Goal: Information Seeking & Learning: Find specific fact

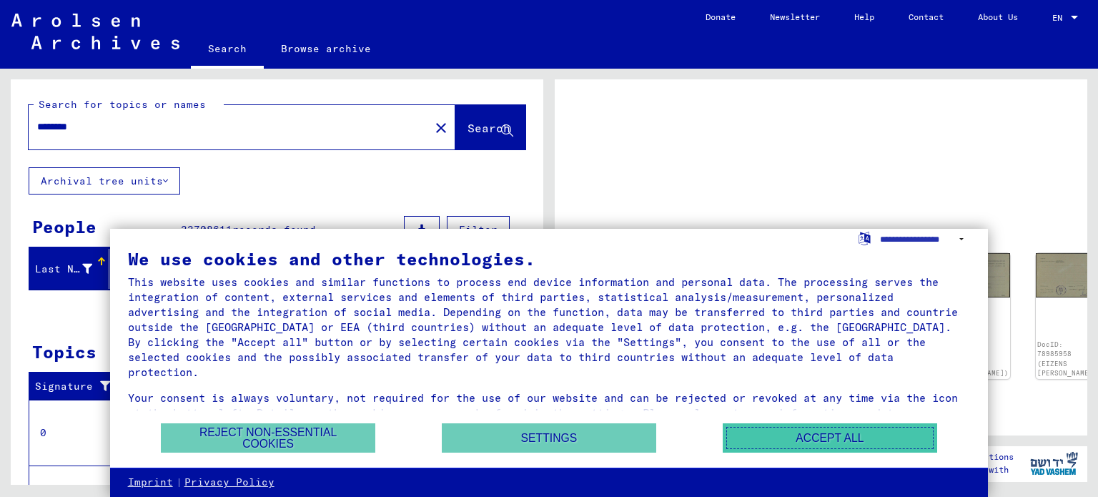
click at [763, 442] on button "Accept all" at bounding box center [830, 437] width 215 height 29
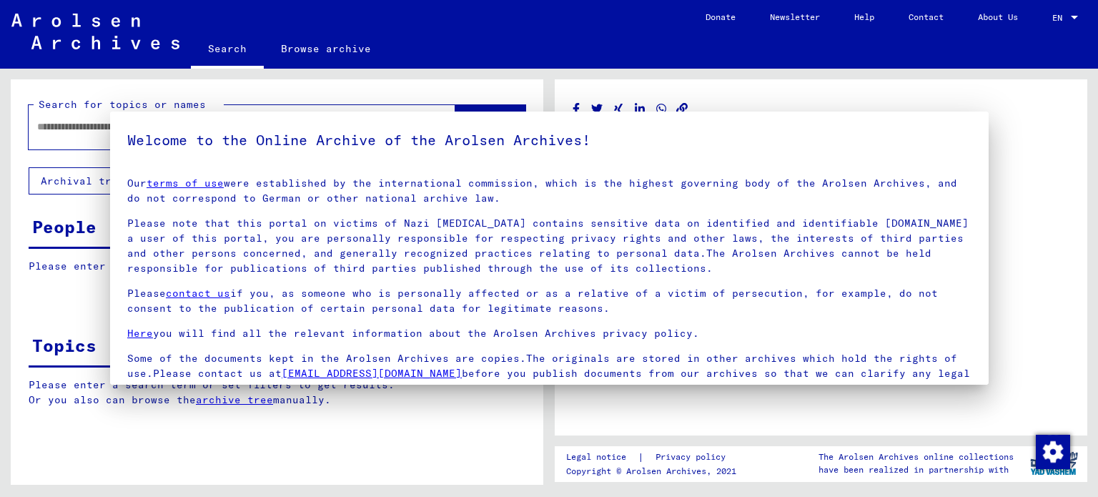
type input "********"
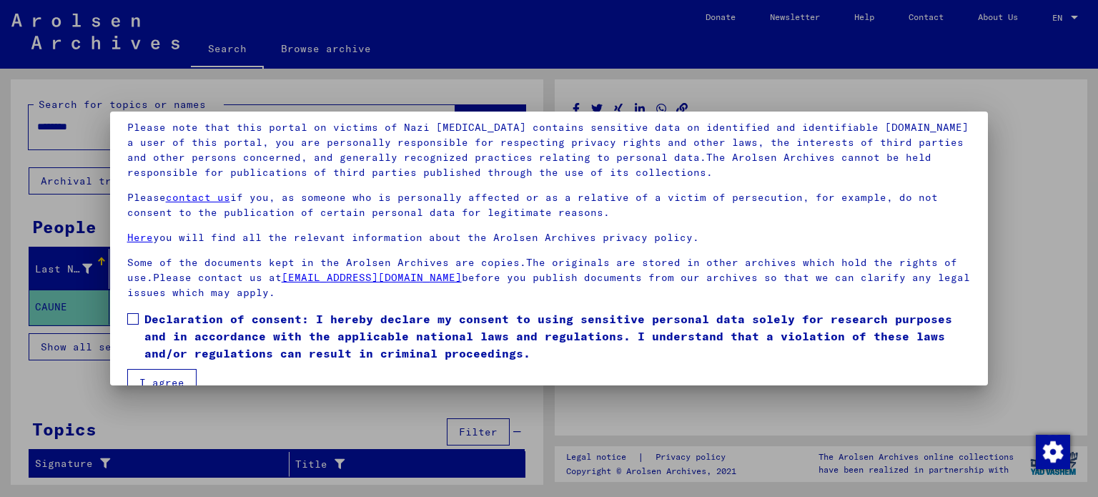
scroll to position [121, 0]
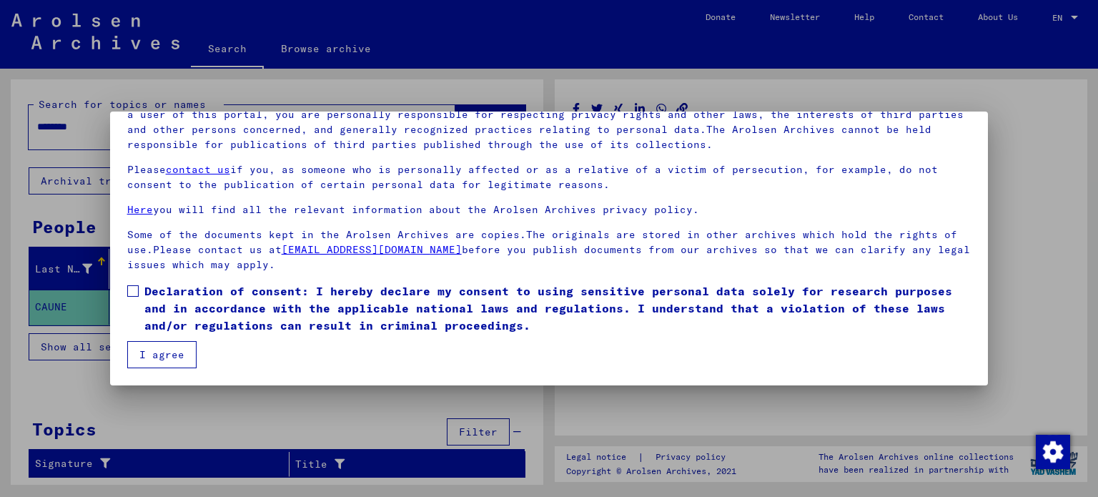
click at [168, 351] on button "I agree" at bounding box center [161, 354] width 69 height 27
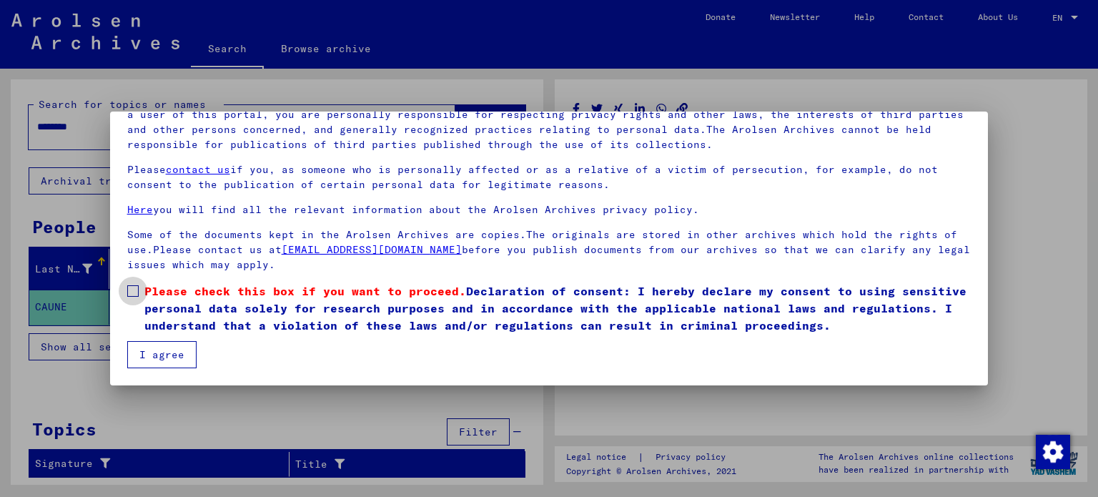
click at [134, 287] on span at bounding box center [132, 290] width 11 height 11
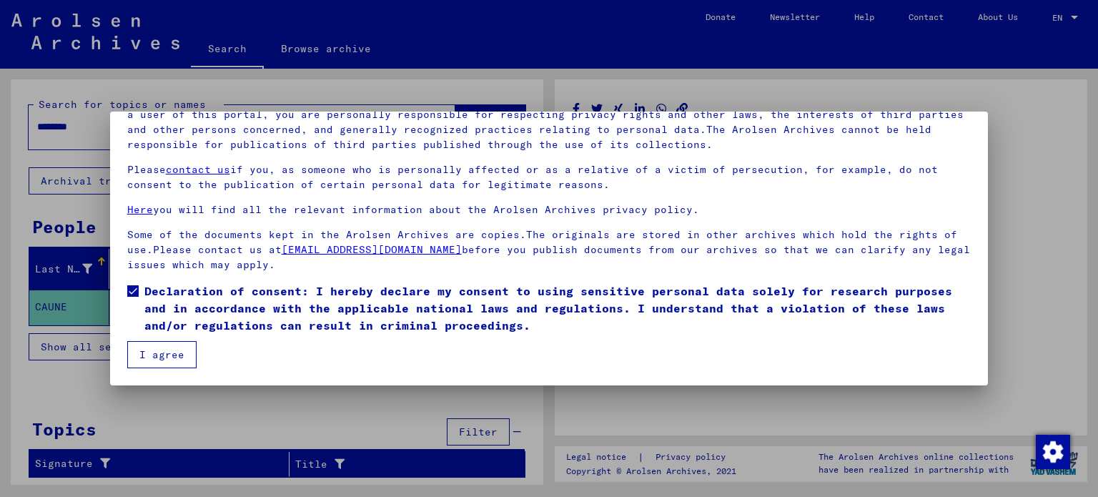
click at [164, 363] on button "I agree" at bounding box center [161, 354] width 69 height 27
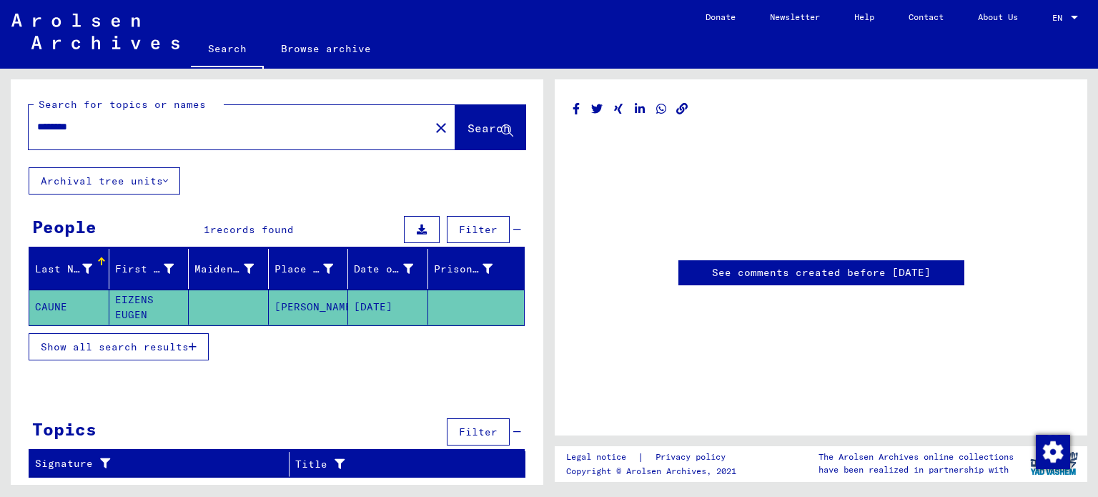
click at [77, 298] on mat-cell "CAUNE" at bounding box center [69, 307] width 80 height 35
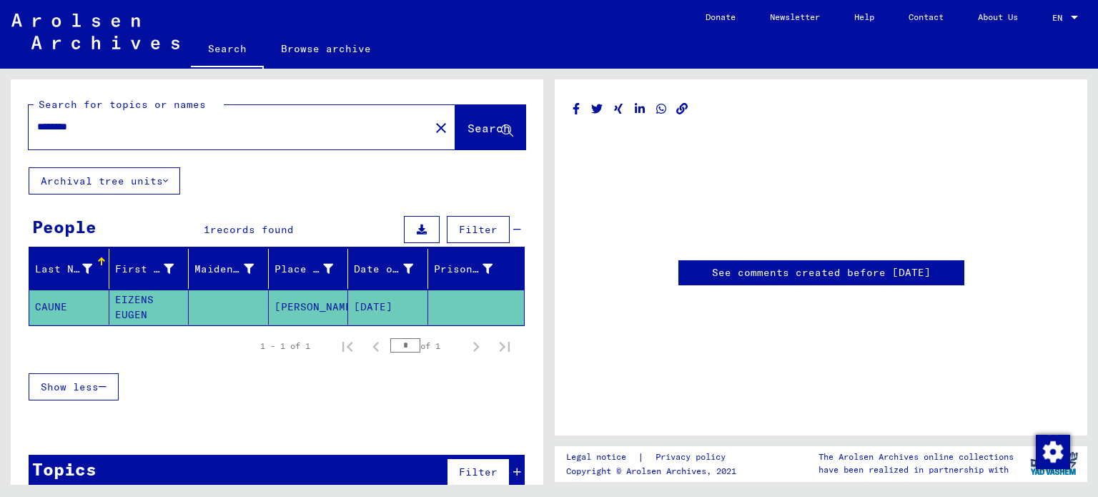
click at [77, 298] on mat-cell "CAUNE" at bounding box center [69, 307] width 80 height 35
click at [36, 305] on mat-cell "CAUNE" at bounding box center [69, 307] width 80 height 35
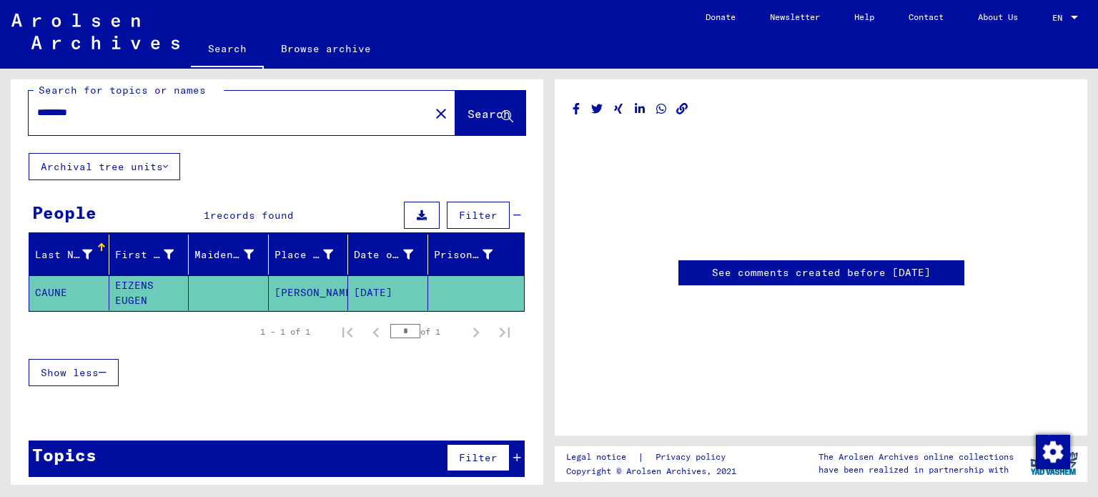
scroll to position [18, 0]
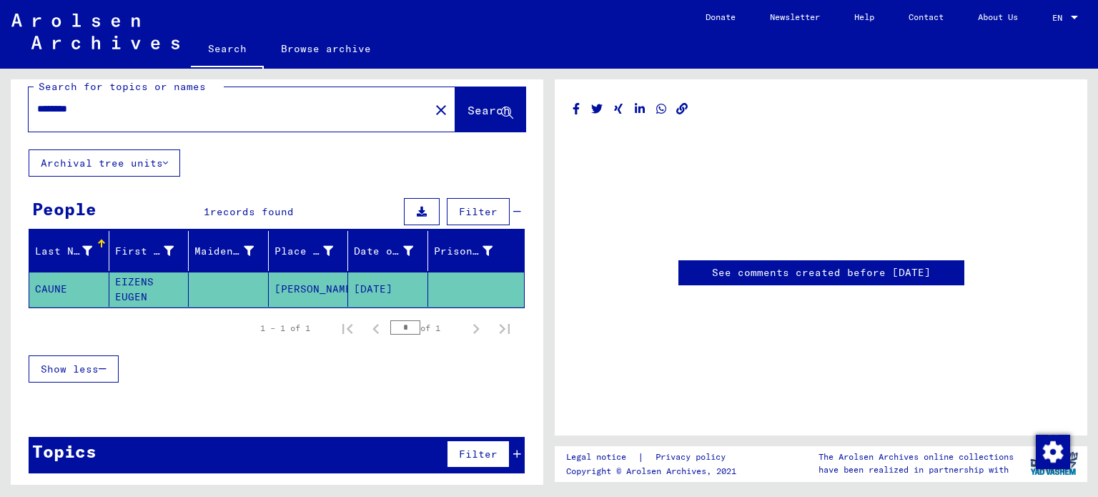
click at [712, 276] on link "See comments created before [DATE]" at bounding box center [821, 272] width 219 height 15
